Goal: Browse casually

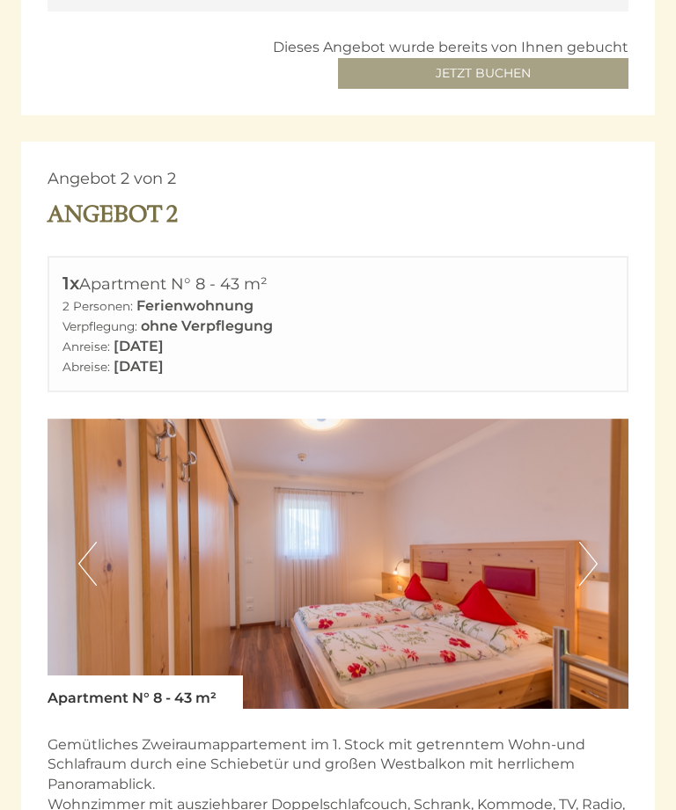
scroll to position [2059, 0]
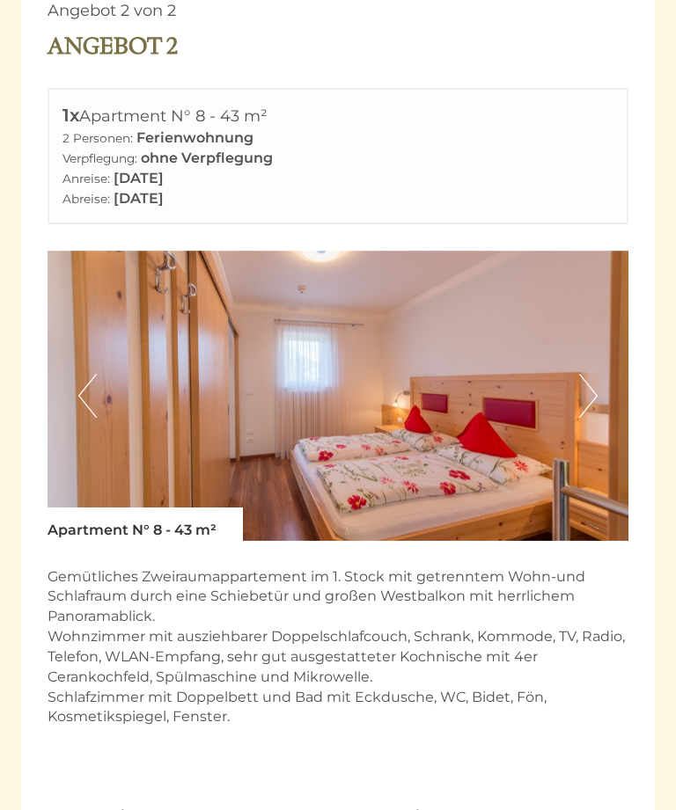
click at [580, 375] on button "Next" at bounding box center [588, 397] width 18 height 44
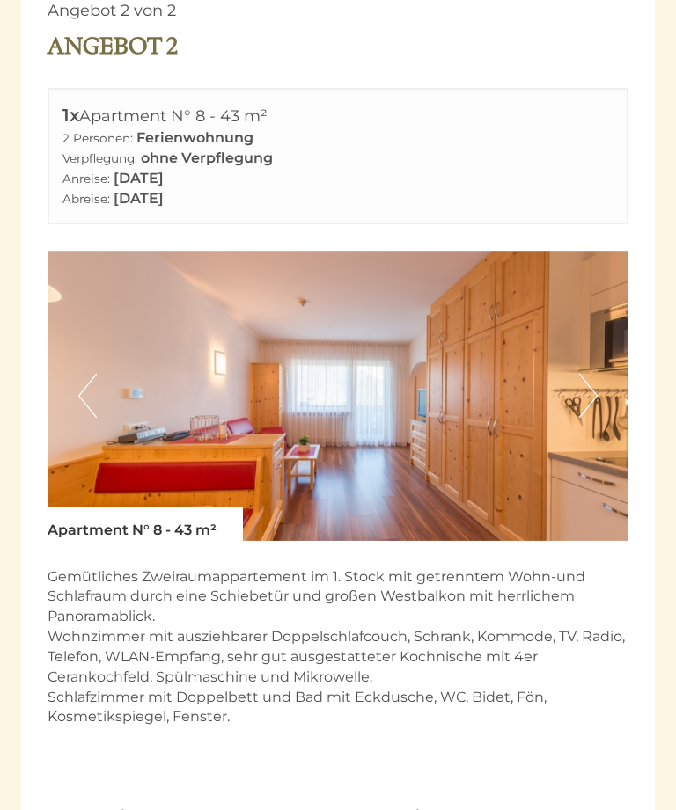
scroll to position [2060, 0]
click at [589, 374] on button "Next" at bounding box center [588, 396] width 18 height 44
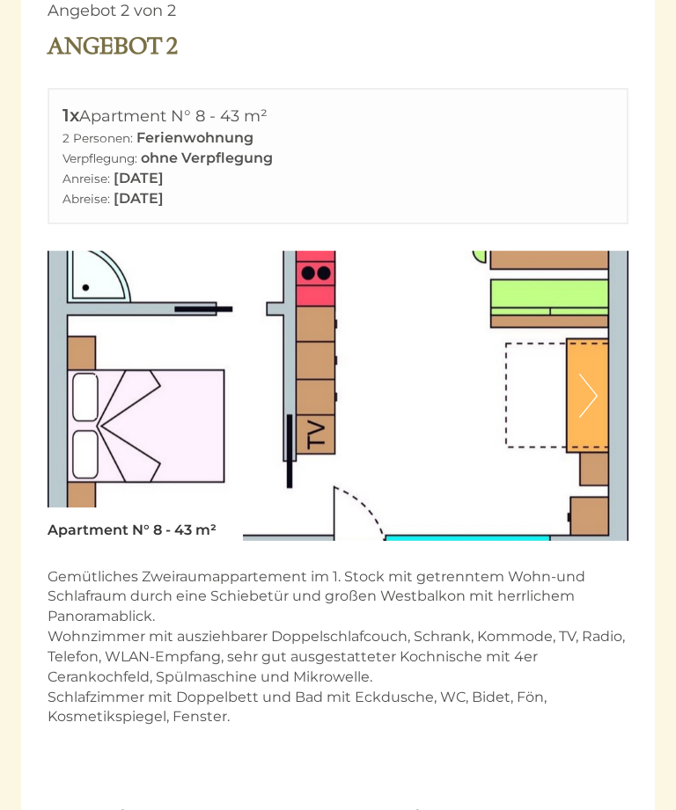
click at [596, 374] on button "Next" at bounding box center [588, 396] width 18 height 44
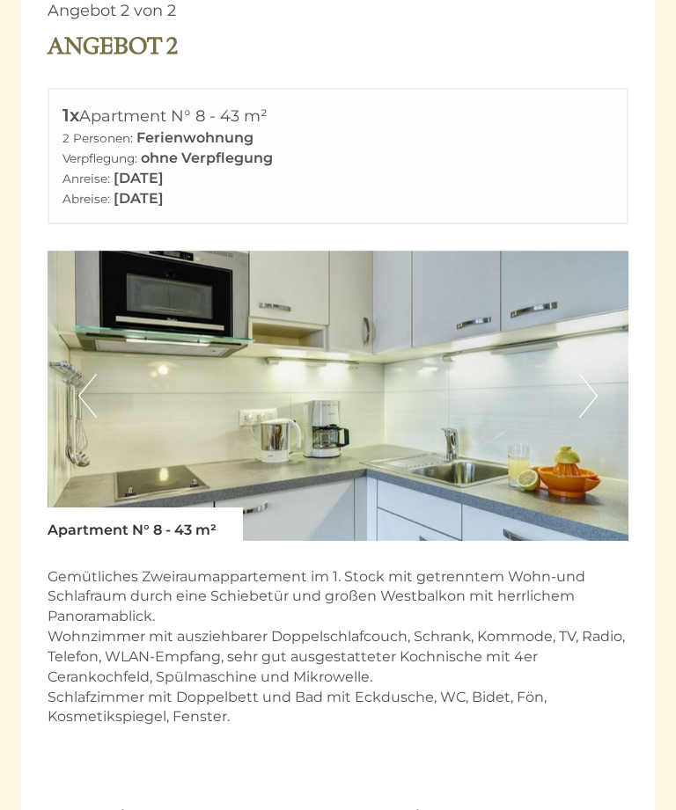
click at [596, 374] on button "Next" at bounding box center [588, 396] width 18 height 44
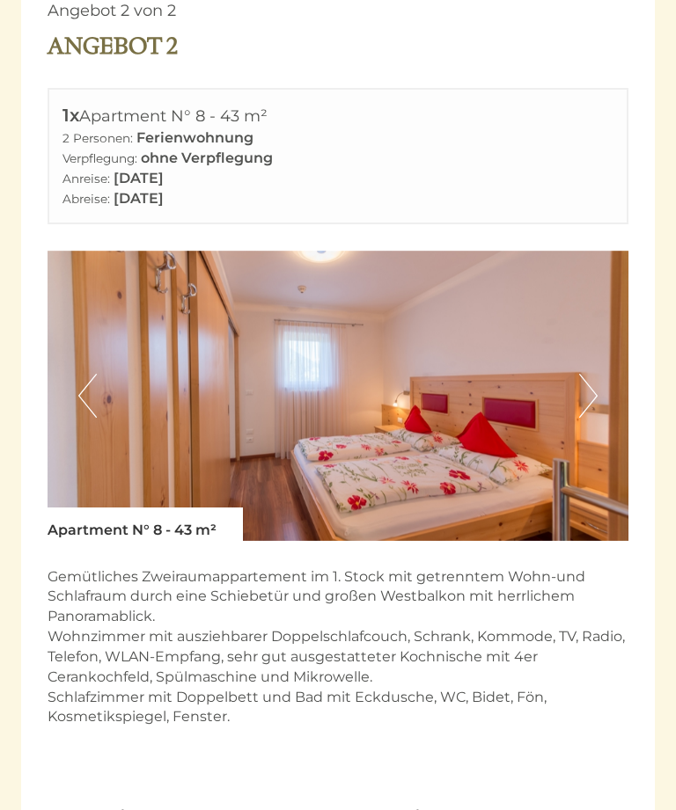
click at [103, 362] on img at bounding box center [338, 396] width 581 height 290
click at [103, 351] on img at bounding box center [338, 396] width 581 height 290
click at [107, 347] on img at bounding box center [338, 396] width 581 height 290
click at [99, 355] on img at bounding box center [338, 396] width 581 height 290
click at [87, 374] on button "Previous" at bounding box center [87, 396] width 18 height 44
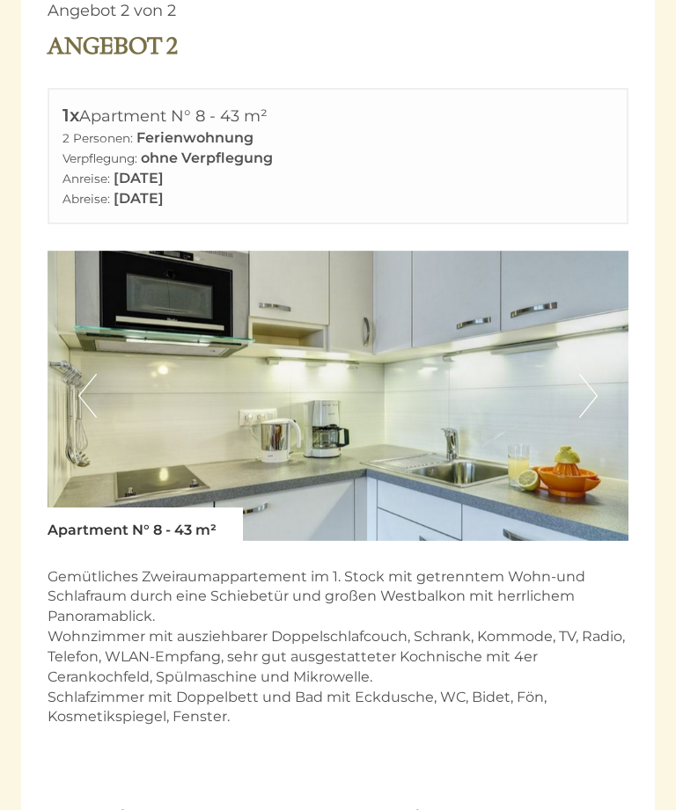
click at [574, 333] on img at bounding box center [338, 396] width 581 height 290
click at [591, 374] on button "Next" at bounding box center [588, 396] width 18 height 44
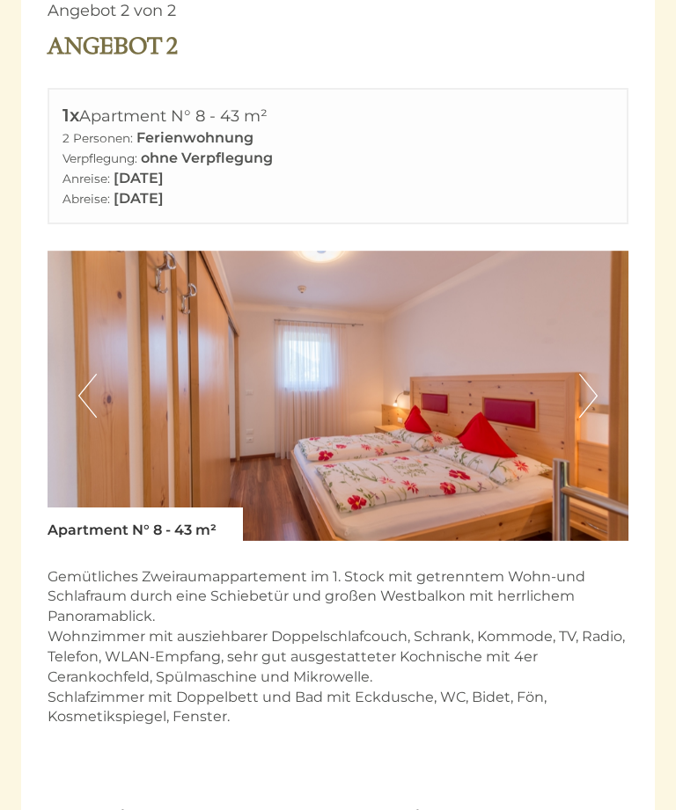
click at [591, 374] on button "Next" at bounding box center [588, 396] width 18 height 44
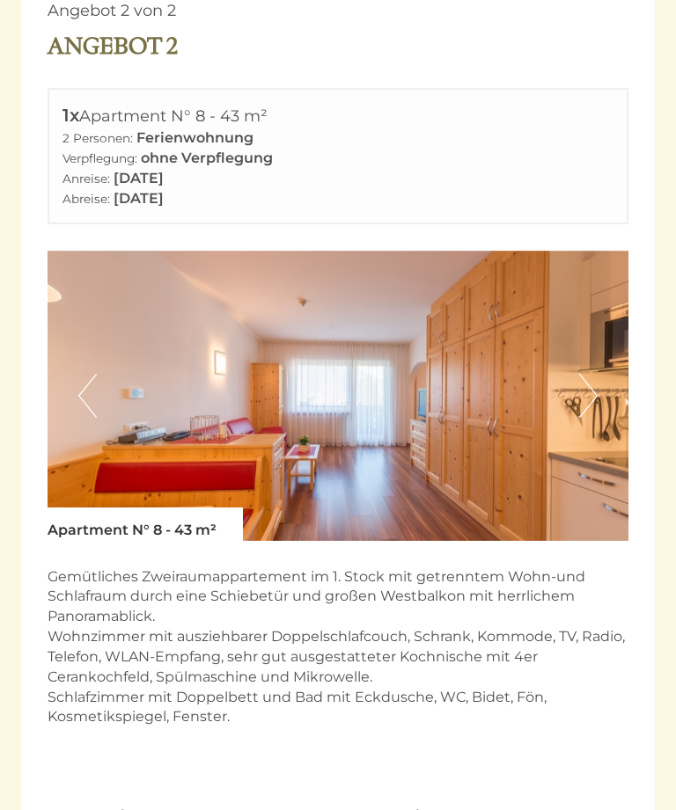
click at [590, 374] on button "Next" at bounding box center [588, 396] width 18 height 44
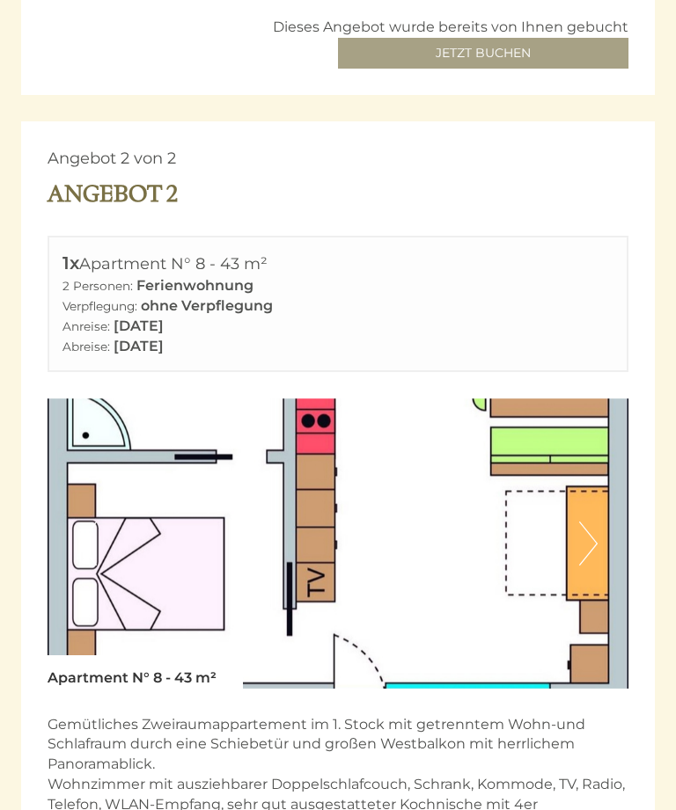
scroll to position [1912, 0]
click at [589, 522] on button "Next" at bounding box center [588, 544] width 18 height 44
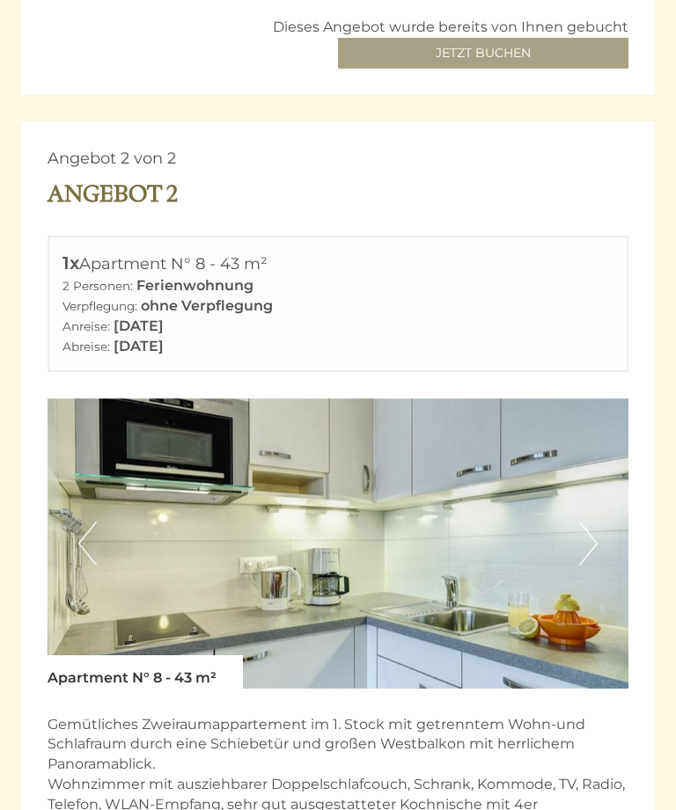
click at [581, 522] on button "Next" at bounding box center [588, 544] width 18 height 44
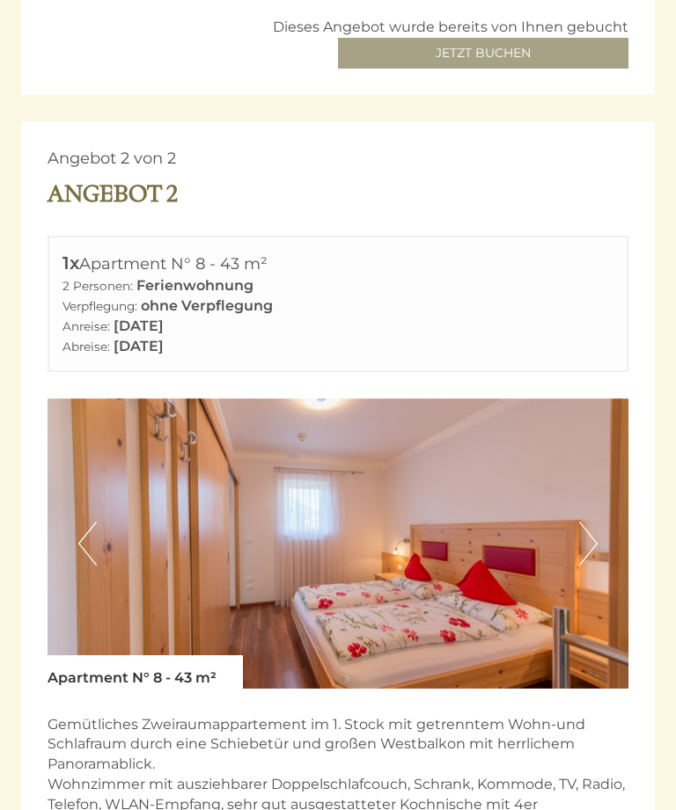
click at [583, 522] on button "Next" at bounding box center [588, 544] width 18 height 44
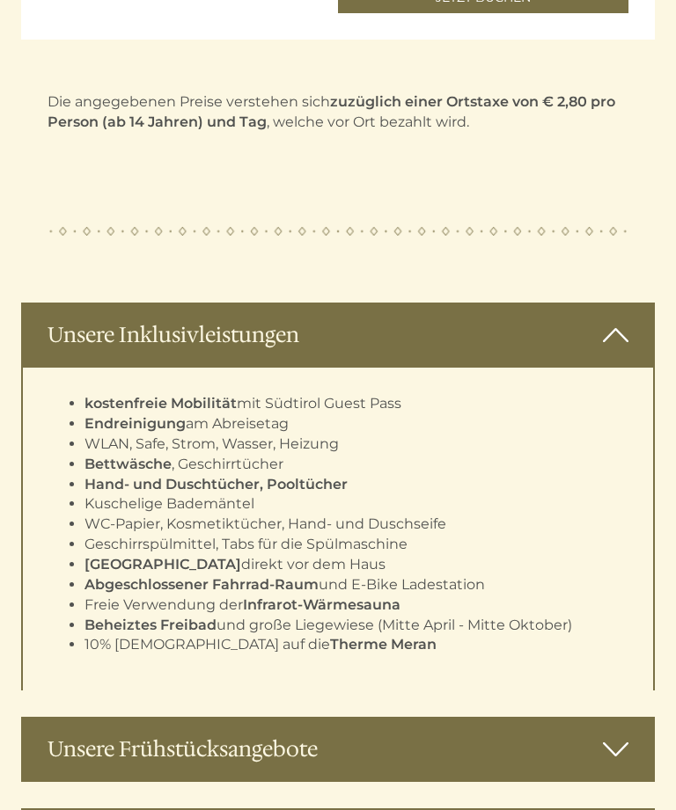
scroll to position [3143, 0]
